Goal: Information Seeking & Learning: Learn about a topic

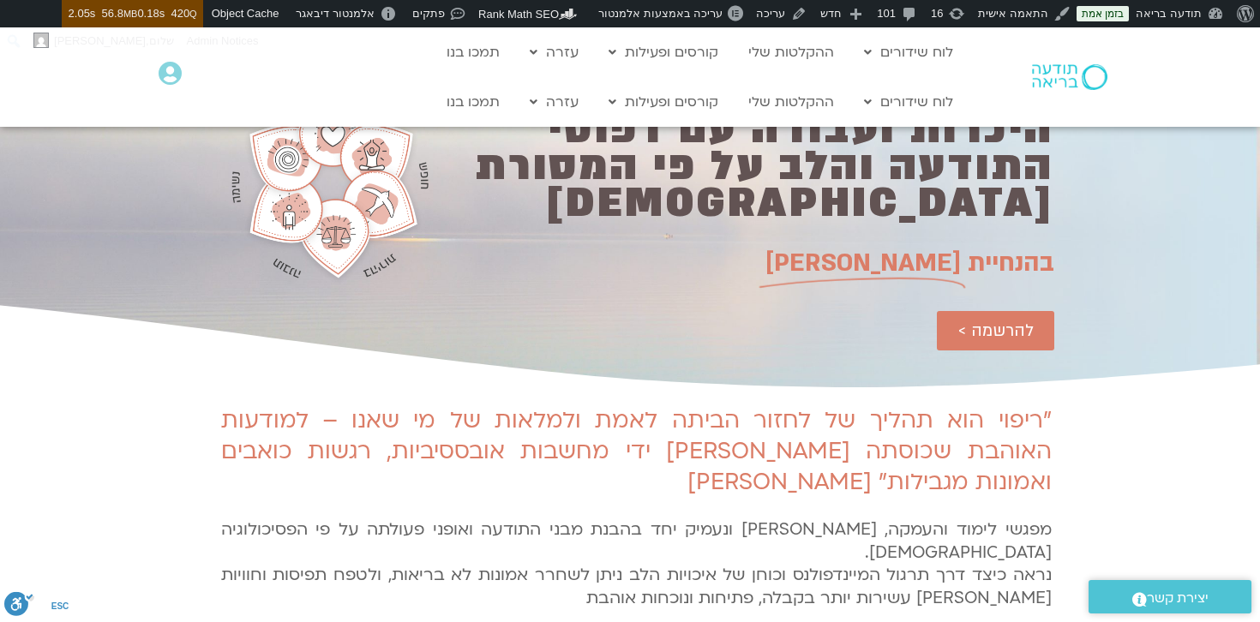
scroll to position [675, 0]
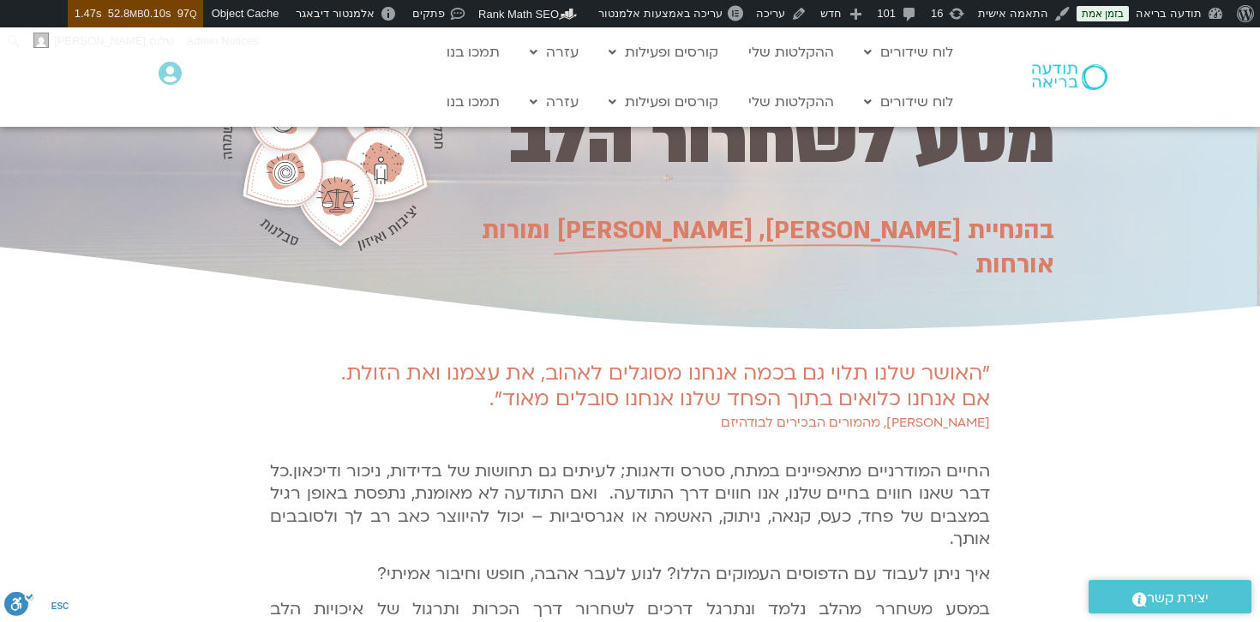
scroll to position [376, 0]
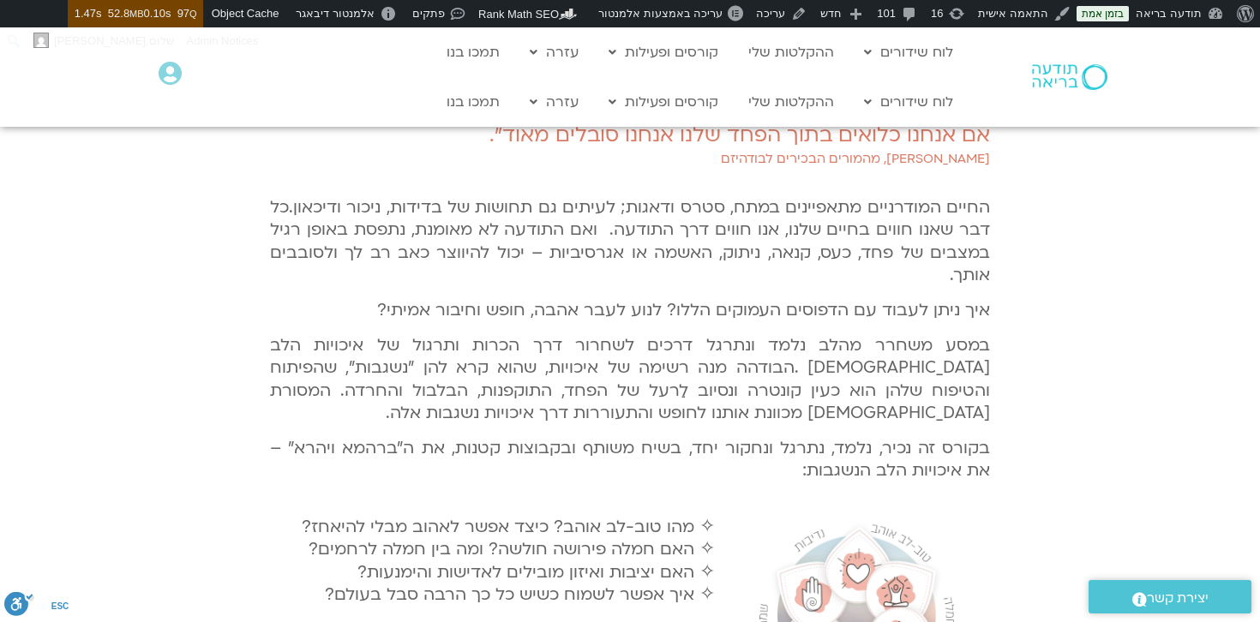
click at [821, 470] on p "בקורס זה נכיר, נלמד, נתרגל ונחקור יחד, בשיח משותף ובקבוצות קטנות, את ה"ברהמא וי…" at bounding box center [630, 459] width 720 height 45
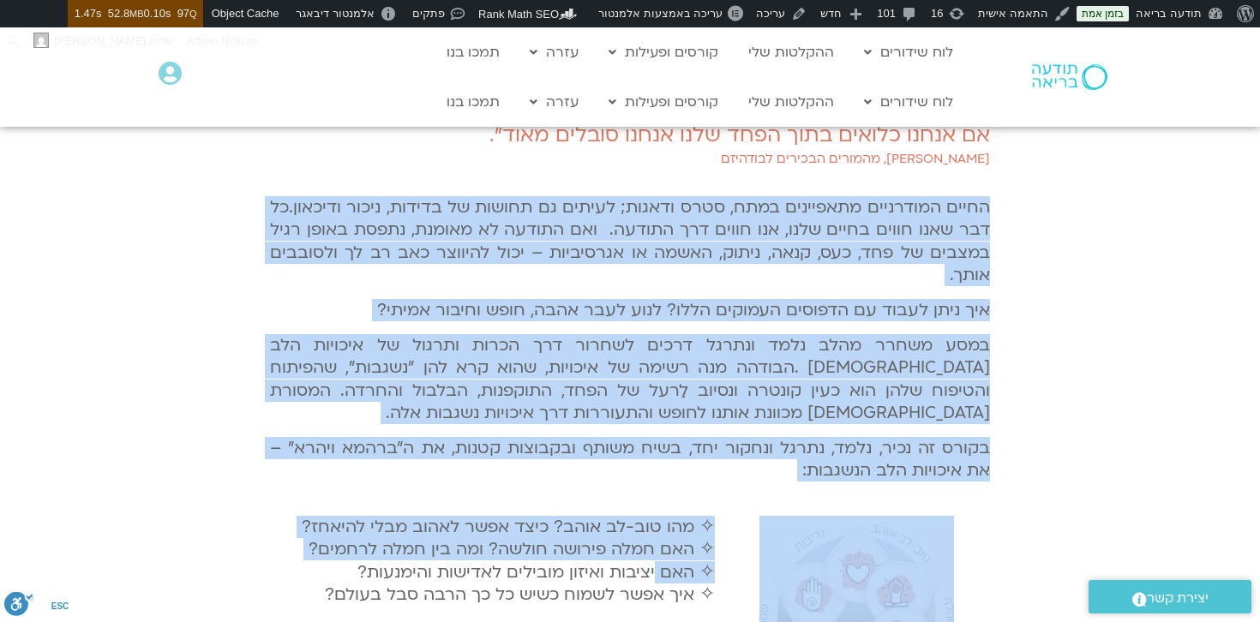
drag, startPoint x: 994, startPoint y: 203, endPoint x: 655, endPoint y: 569, distance: 498.4
click at [655, 569] on div ""האושר שלנו תלוי גם בכמה אנחנו מסוגלים לאהוב, את עצמנו ואת הזולת. אם אנחנו כלוא…" at bounding box center [629, 568] width 737 height 996
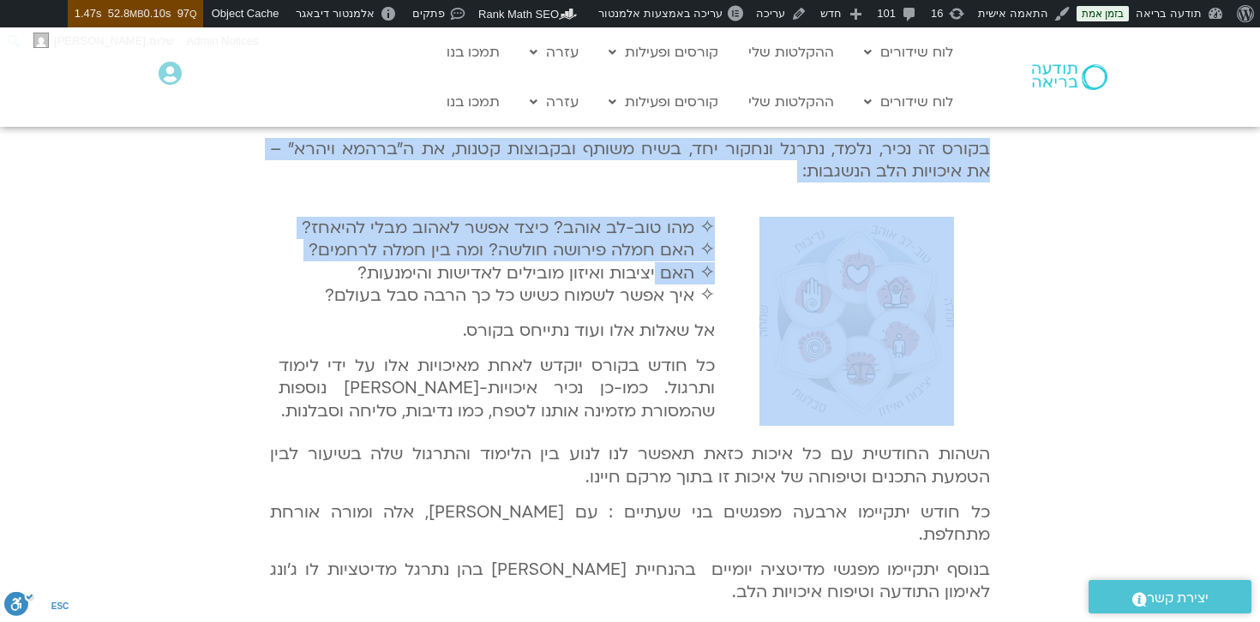
scroll to position [675, 0]
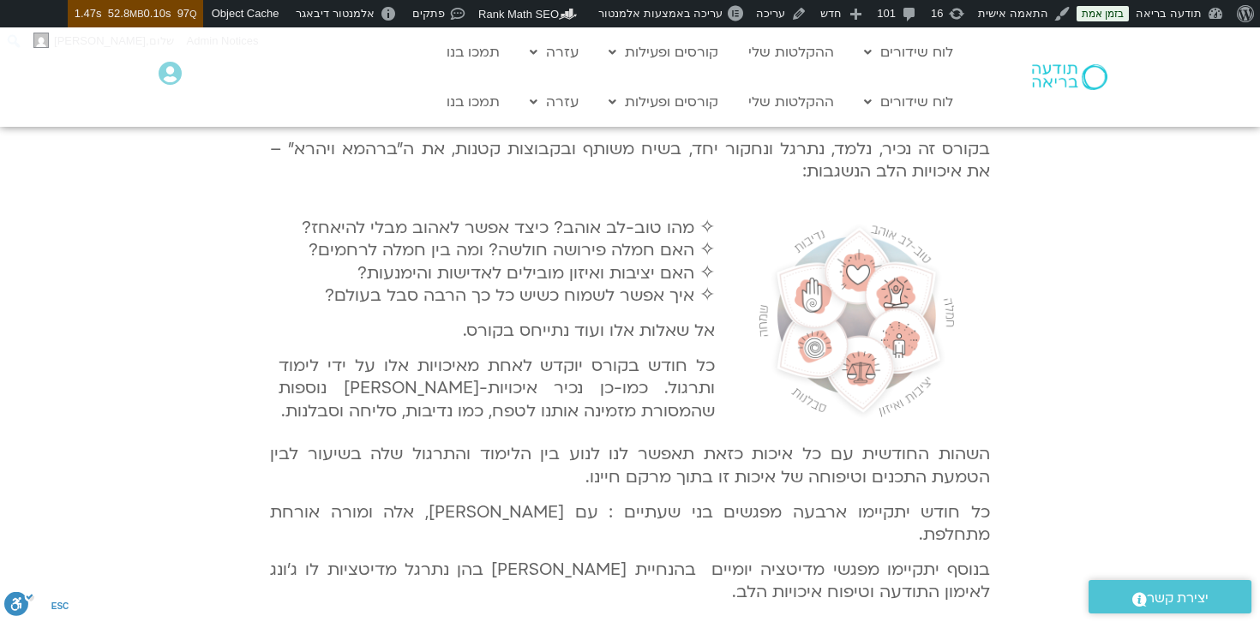
click at [861, 559] on p "בנוסף יתקיימו מפגשי מדיטציה יומיים בהנחיית מיכל גורל בהן נתרגל מדיטציות לו ג׳ונ…" at bounding box center [630, 581] width 720 height 45
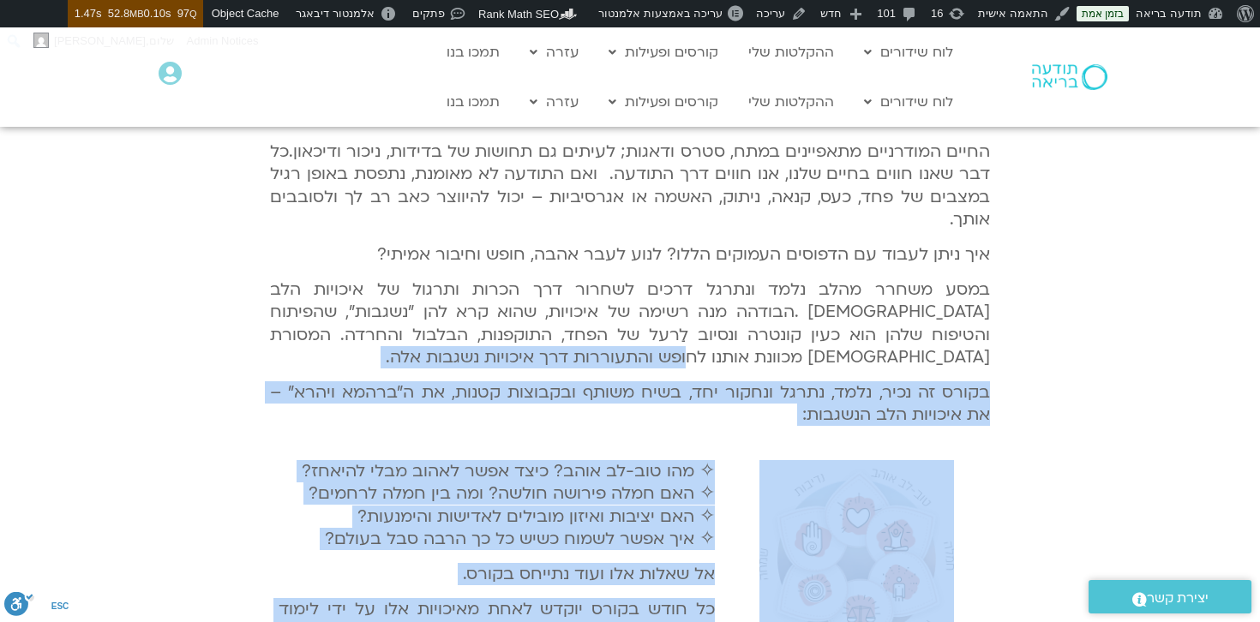
scroll to position [303, 0]
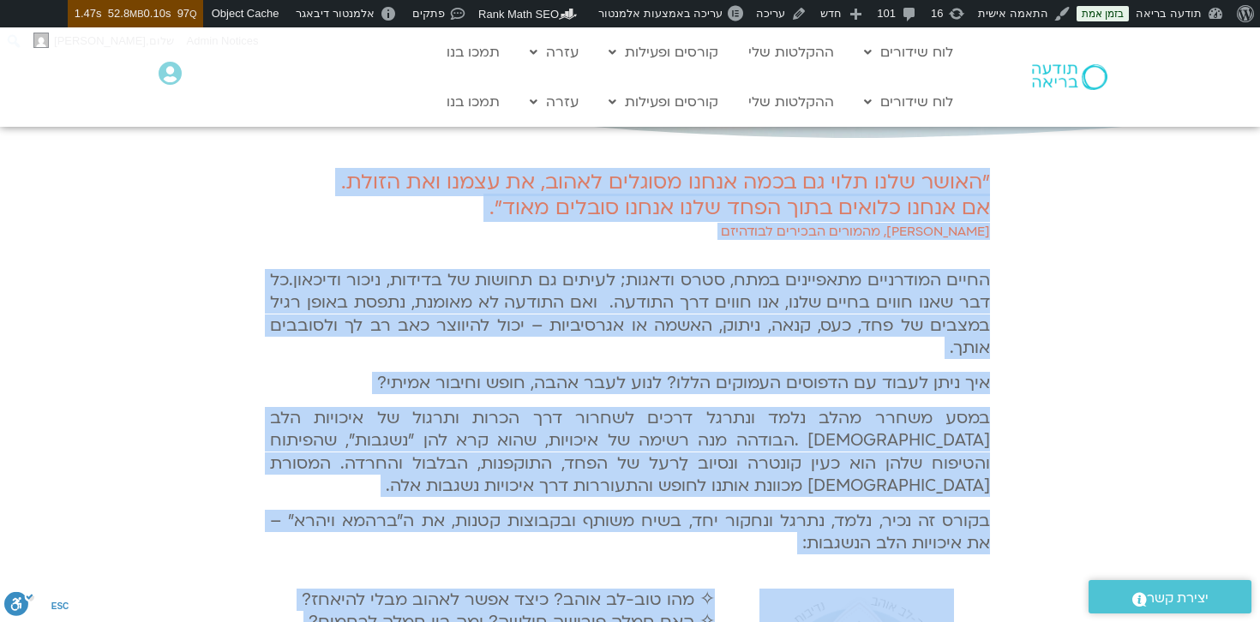
drag, startPoint x: 735, startPoint y: 572, endPoint x: 1013, endPoint y: 182, distance: 479.3
copy div ""האושר שלנו תלוי גם בכמה אנחנו מסוגלים לאהוב, את עצמנו ואת הזולת. אם אנחנו כלוא…"
click at [823, 302] on span "כל דבר שאנו חווים בחיים שלנו, אנו חווים דרך התודעה. ואם התודעה לא מאומנת, נתפסת…" at bounding box center [630, 314] width 720 height 90
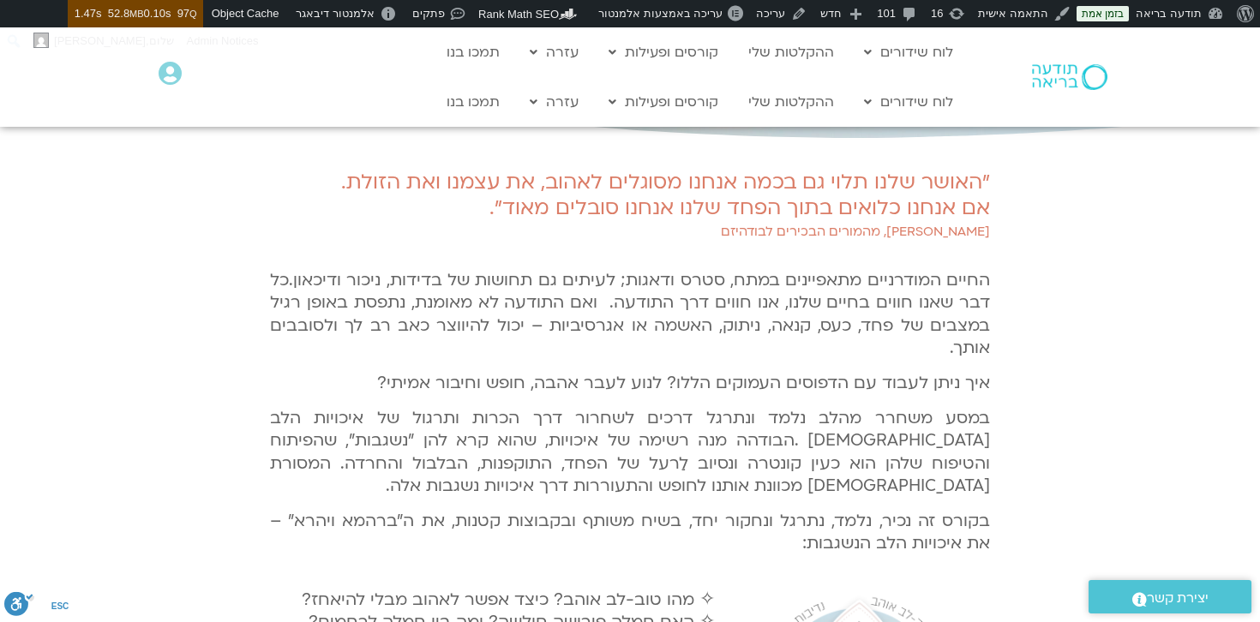
click at [874, 382] on p "איך ניתן לעבוד עם הדפוסים העמוקים הללו? לנוע לעבר אהבה, חופש וחיבור אמיתי?" at bounding box center [630, 383] width 720 height 22
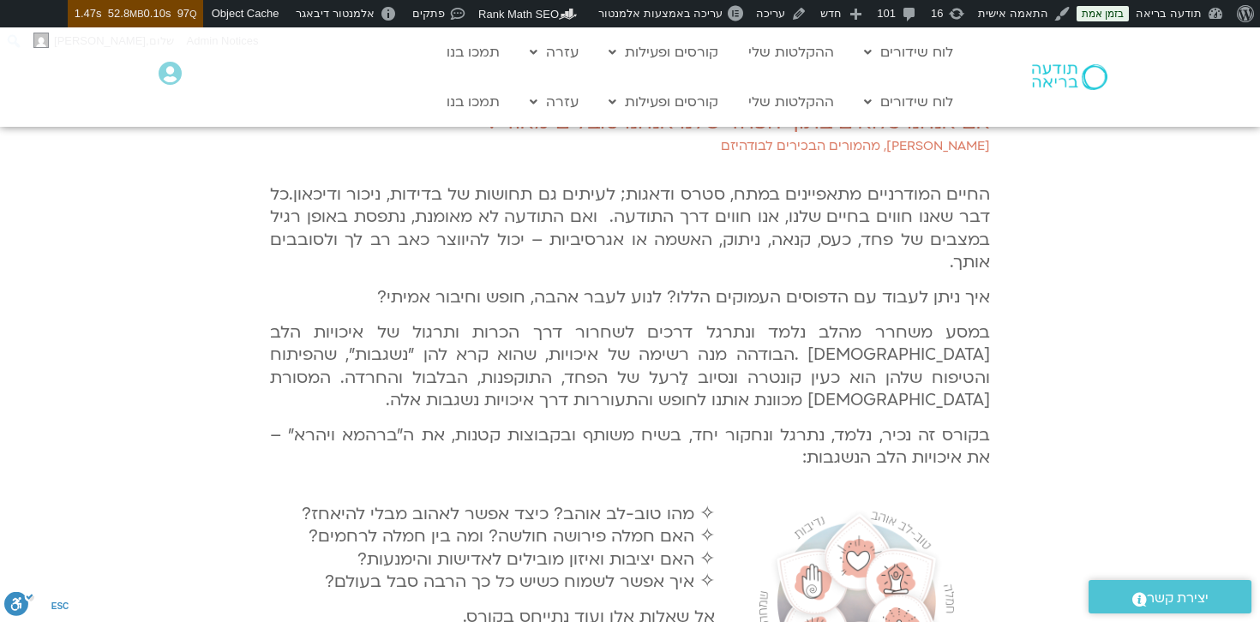
scroll to position [402, 0]
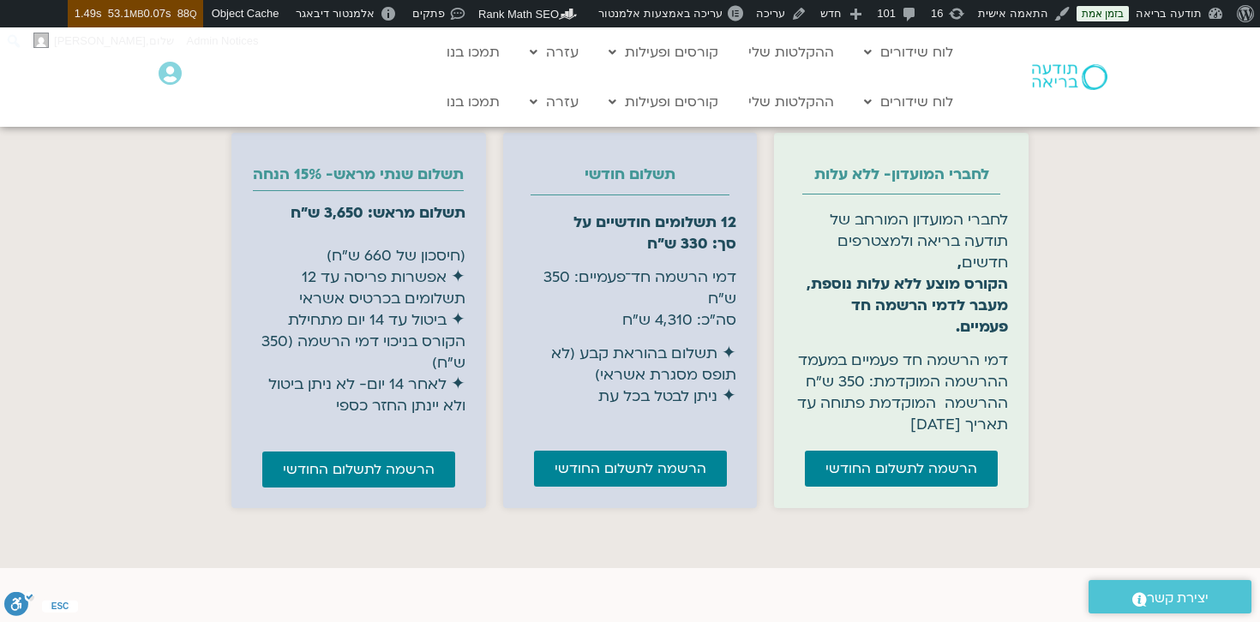
scroll to position [7139, 0]
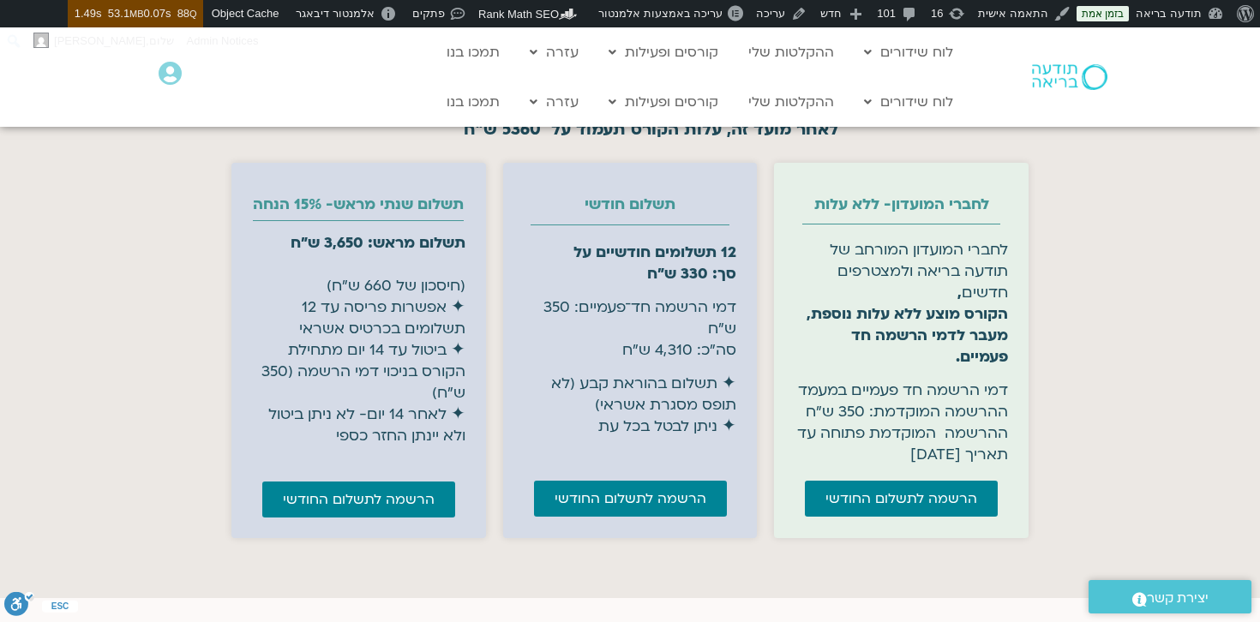
drag, startPoint x: 1006, startPoint y: 393, endPoint x: 885, endPoint y: 452, distance: 134.1
click at [885, 452] on p "דמי הרשמה חד פעמיים במעמד ההרשמה המוקדמת: 350 ש״ח ההרשמה המוקדמת פתוחה עד תאריך…" at bounding box center [900, 423] width 213 height 86
click at [871, 450] on p "דמי הרשמה חד פעמיים במעמד ההרשמה המוקדמת: 350 ש״ח ההרשמה המוקדמת פתוחה עד תאריך…" at bounding box center [900, 423] width 213 height 86
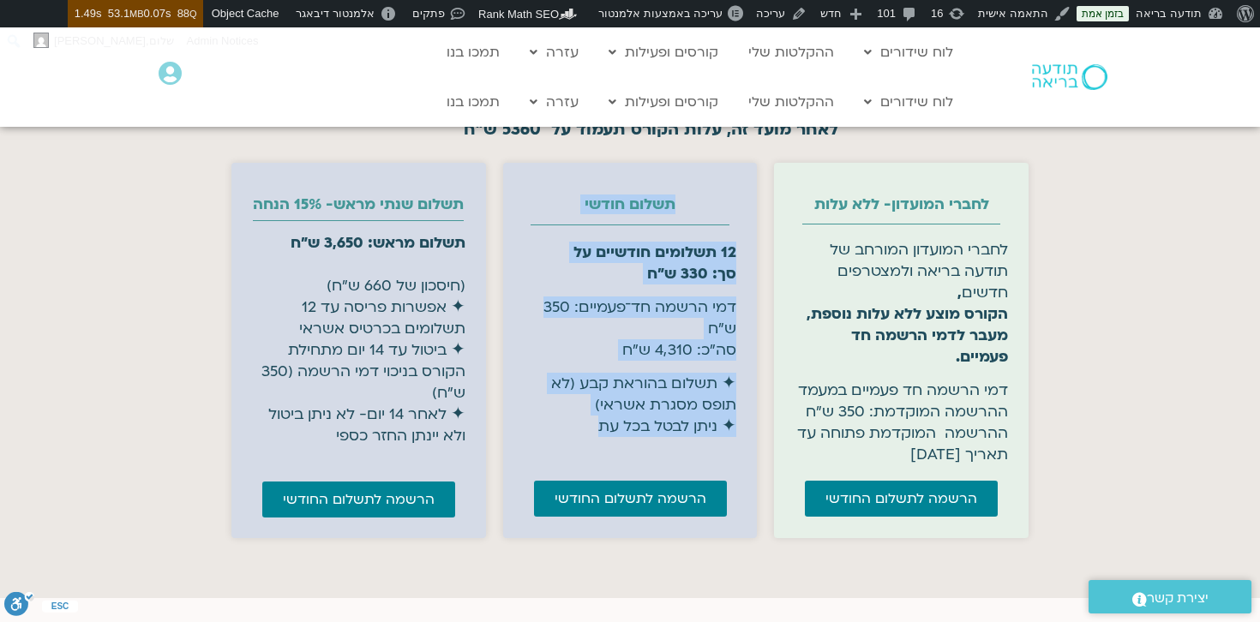
drag, startPoint x: 676, startPoint y: 212, endPoint x: 583, endPoint y: 432, distance: 239.2
click at [583, 432] on div "תשלום חודשי 12 תשלומים חודשיים על סך: 330 ש"ח דמי הרשמה חד־פעמיים: 350 ש"ח סה"כ…" at bounding box center [630, 350] width 254 height 374
click at [583, 432] on p "✦ תשלום בהוראת קבע (לא תופס מסגרת אשראי) ✦ ניתן לבטל בכל עת" at bounding box center [630, 405] width 213 height 64
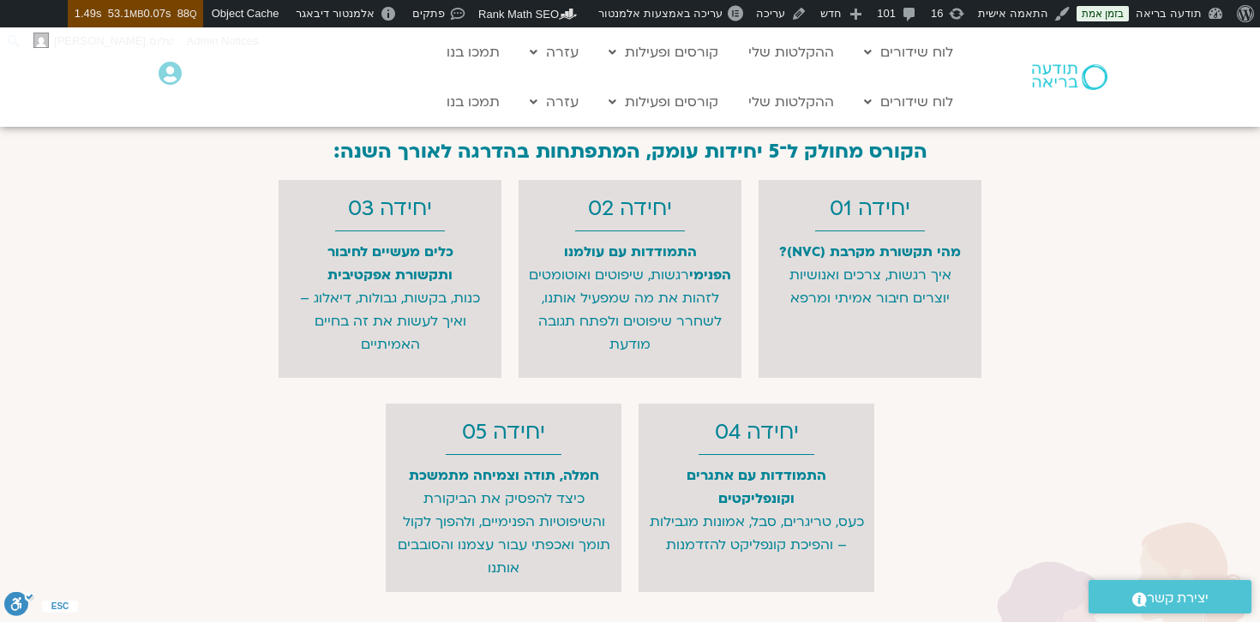
scroll to position [4560, 0]
